Goal: Information Seeking & Learning: Check status

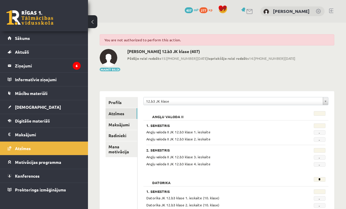
click at [70, 68] on legend "Ziņojumi 6" at bounding box center [48, 65] width 66 height 13
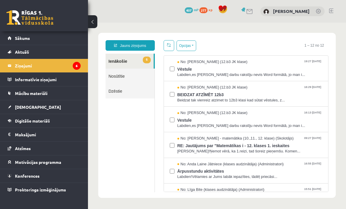
click at [147, 82] on link "Nosūtītie" at bounding box center [130, 76] width 49 height 15
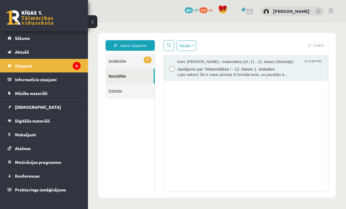
click at [296, 76] on span "Labs vakars! Šis ir mans pirmais šī formāta tests, es pavadīju d..." at bounding box center [249, 75] width 145 height 6
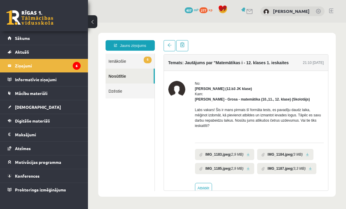
click at [147, 66] on link "6 Ienākošie" at bounding box center [130, 61] width 49 height 15
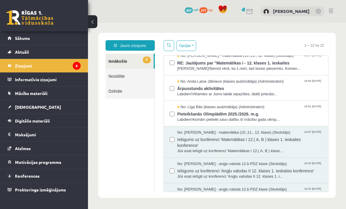
scroll to position [79, 0]
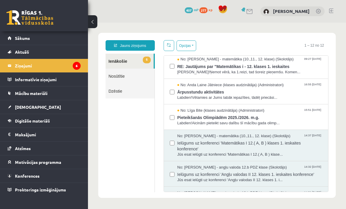
click at [314, 123] on span "Labdien!Aicinām pieteikt savu dalību šī mācību gada olimp..." at bounding box center [249, 123] width 145 height 6
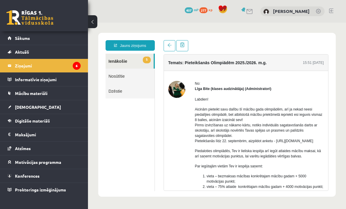
scroll to position [0, 0]
click at [166, 45] on link at bounding box center [170, 45] width 12 height 11
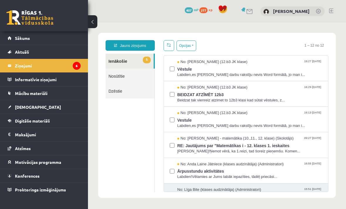
click at [274, 168] on span "Ārpusstundu aktivitātes" at bounding box center [249, 170] width 145 height 7
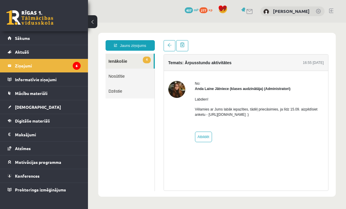
click at [167, 47] on link at bounding box center [170, 45] width 12 height 11
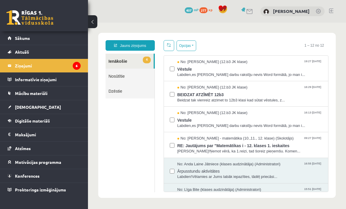
click at [169, 42] on link at bounding box center [169, 45] width 11 height 11
click at [283, 137] on span "No: [PERSON_NAME] - matemātika (10.,11., 12. klase) (Skolotājs)" at bounding box center [235, 139] width 116 height 6
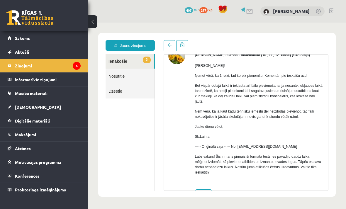
scroll to position [33, 0]
click at [166, 44] on link at bounding box center [170, 45] width 12 height 11
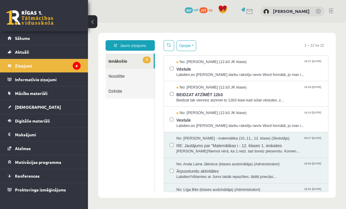
scroll to position [0, 0]
click at [300, 121] on span "Vestule" at bounding box center [249, 119] width 145 height 7
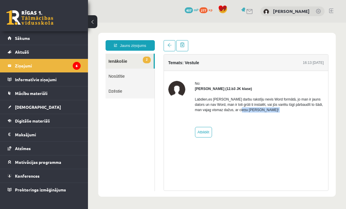
click at [294, 144] on div "No: [PERSON_NAME] (12.b3 JK klase) Labdien,es [PERSON_NAME] darbu rakstīju nevi…" at bounding box center [246, 109] width 164 height 77
click at [167, 45] on link at bounding box center [170, 45] width 12 height 11
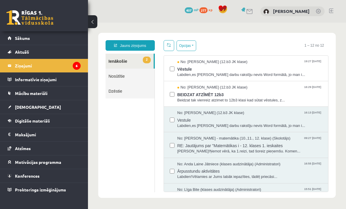
click at [296, 98] on span "Beidzat tak vienreiz atzimet to 12b3 klasi kad sūtat vēstules, z..." at bounding box center [249, 101] width 145 height 6
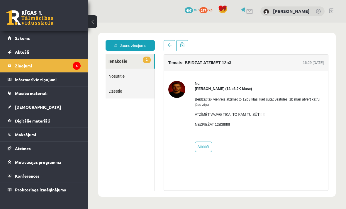
click at [169, 43] on span at bounding box center [169, 45] width 4 height 4
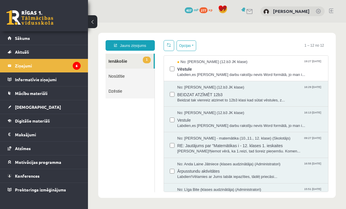
click at [170, 43] on span at bounding box center [169, 45] width 4 height 4
click at [296, 74] on span "Labdien,es [PERSON_NAME] darbu rakstīju nevis Word formātā, jo man i..." at bounding box center [249, 75] width 145 height 6
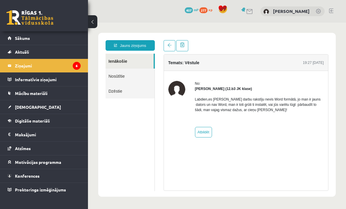
click at [171, 45] on link at bounding box center [170, 45] width 12 height 11
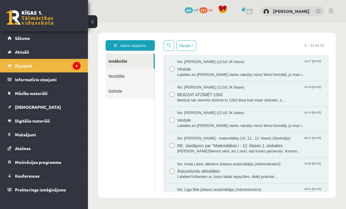
click at [54, 60] on legend "Ziņojumi 6" at bounding box center [48, 65] width 66 height 13
click at [17, 13] on link at bounding box center [29, 17] width 47 height 15
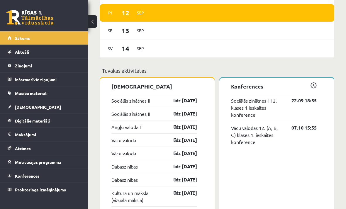
scroll to position [488, 0]
click at [59, 105] on link "[DEMOGRAPHIC_DATA]" at bounding box center [44, 106] width 73 height 13
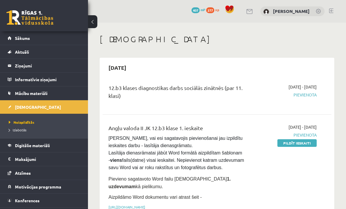
click at [23, 132] on span "Izlabotās" at bounding box center [18, 130] width 18 height 5
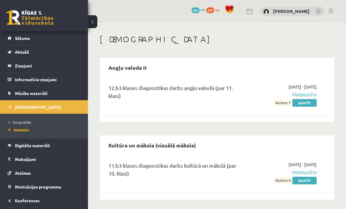
click at [27, 125] on link "Neizpildītās" at bounding box center [45, 122] width 73 height 5
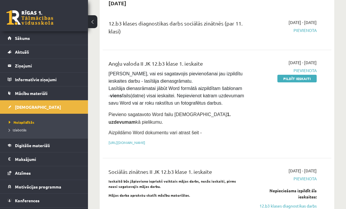
scroll to position [64, 0]
click at [145, 145] on link "https://drive.google.com/drive/folders/1IHE_ip15KOAbO2Se1NDGwZ2e__vlzPUf?usp=sh…" at bounding box center [126, 142] width 37 height 5
